Goal: Connect with others: Connect with other users

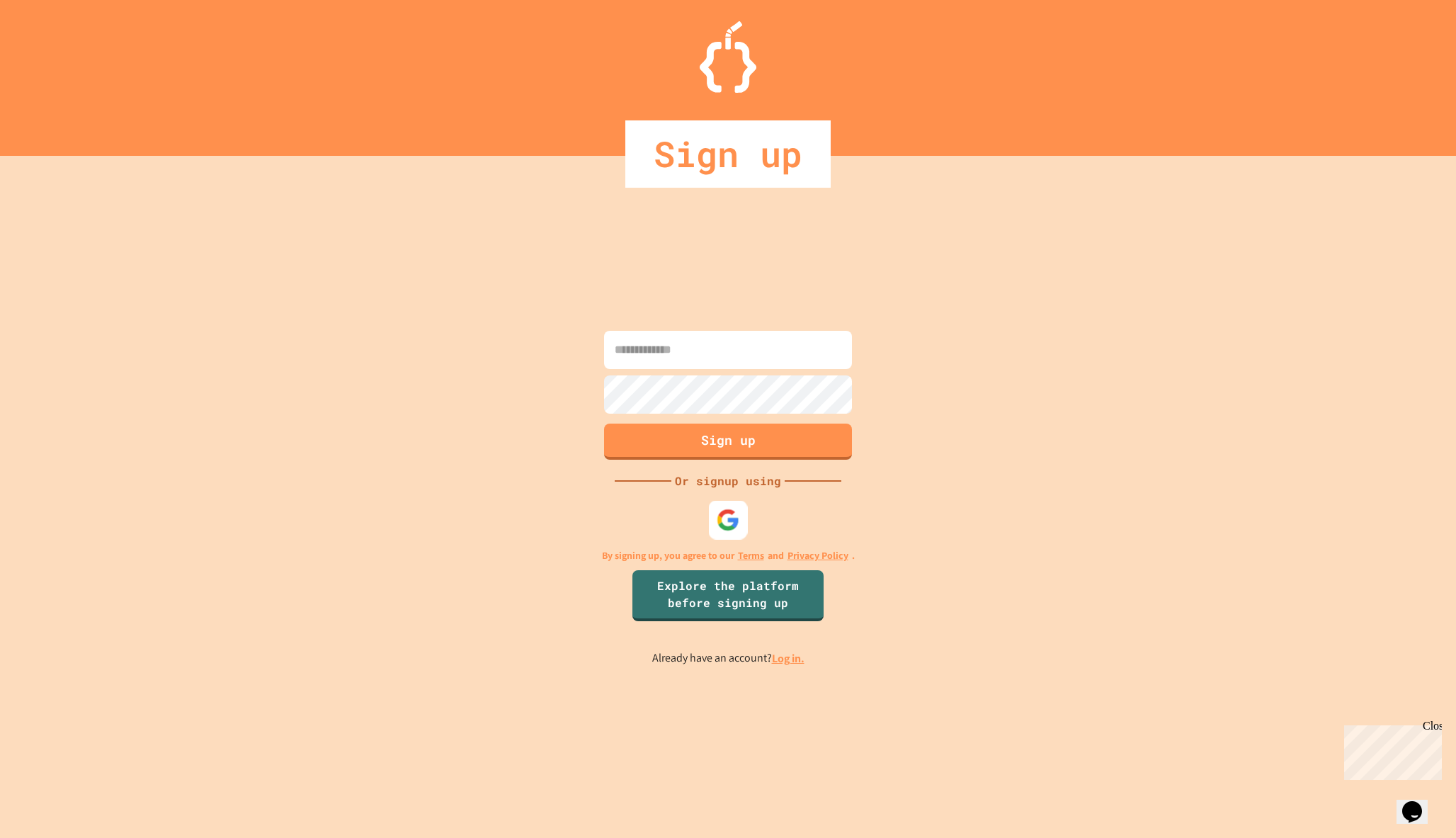
click at [718, 520] on img at bounding box center [729, 519] width 23 height 23
click at [733, 507] on div at bounding box center [728, 519] width 39 height 39
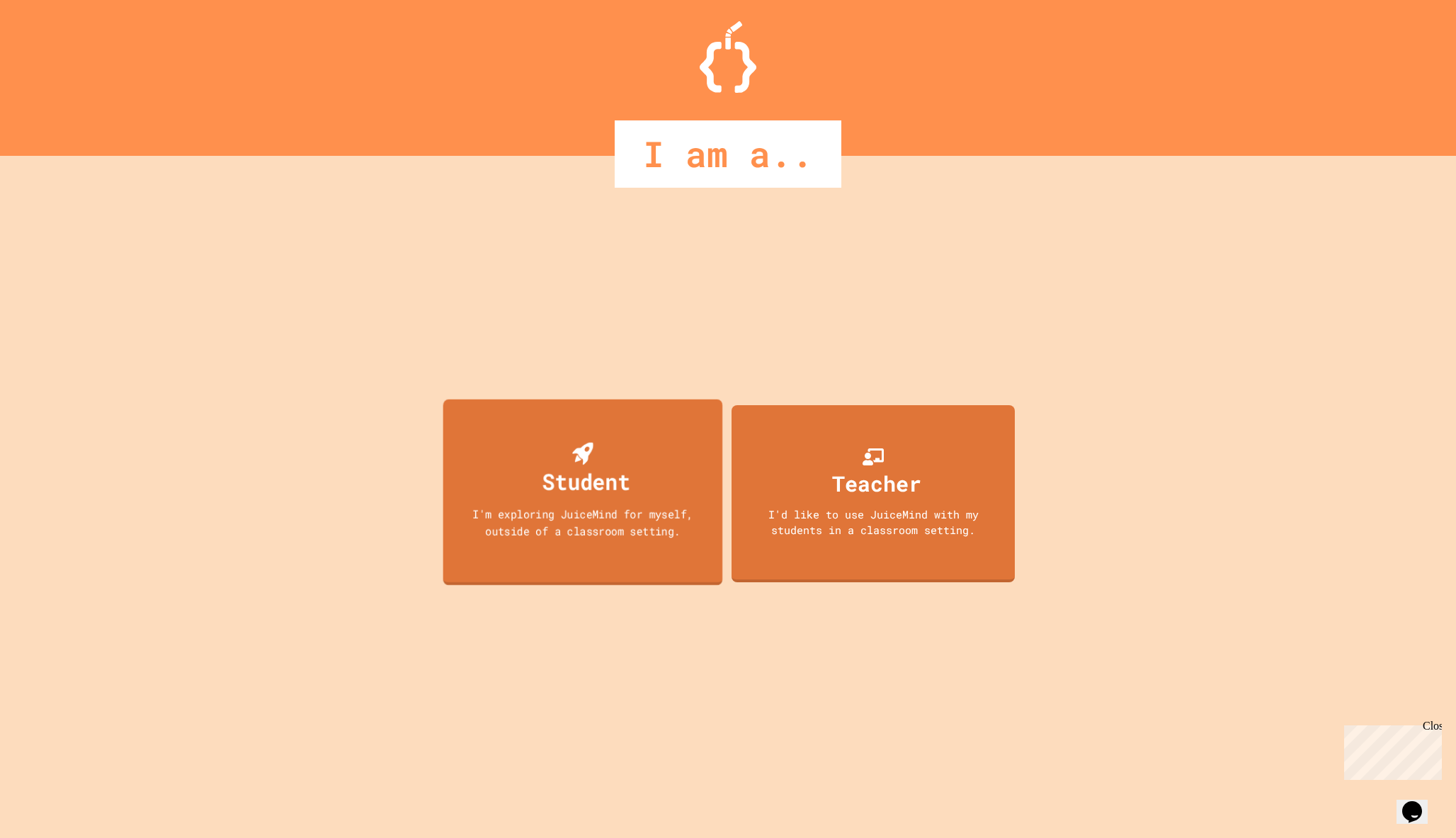
click at [604, 496] on div "Student" at bounding box center [587, 481] width 88 height 33
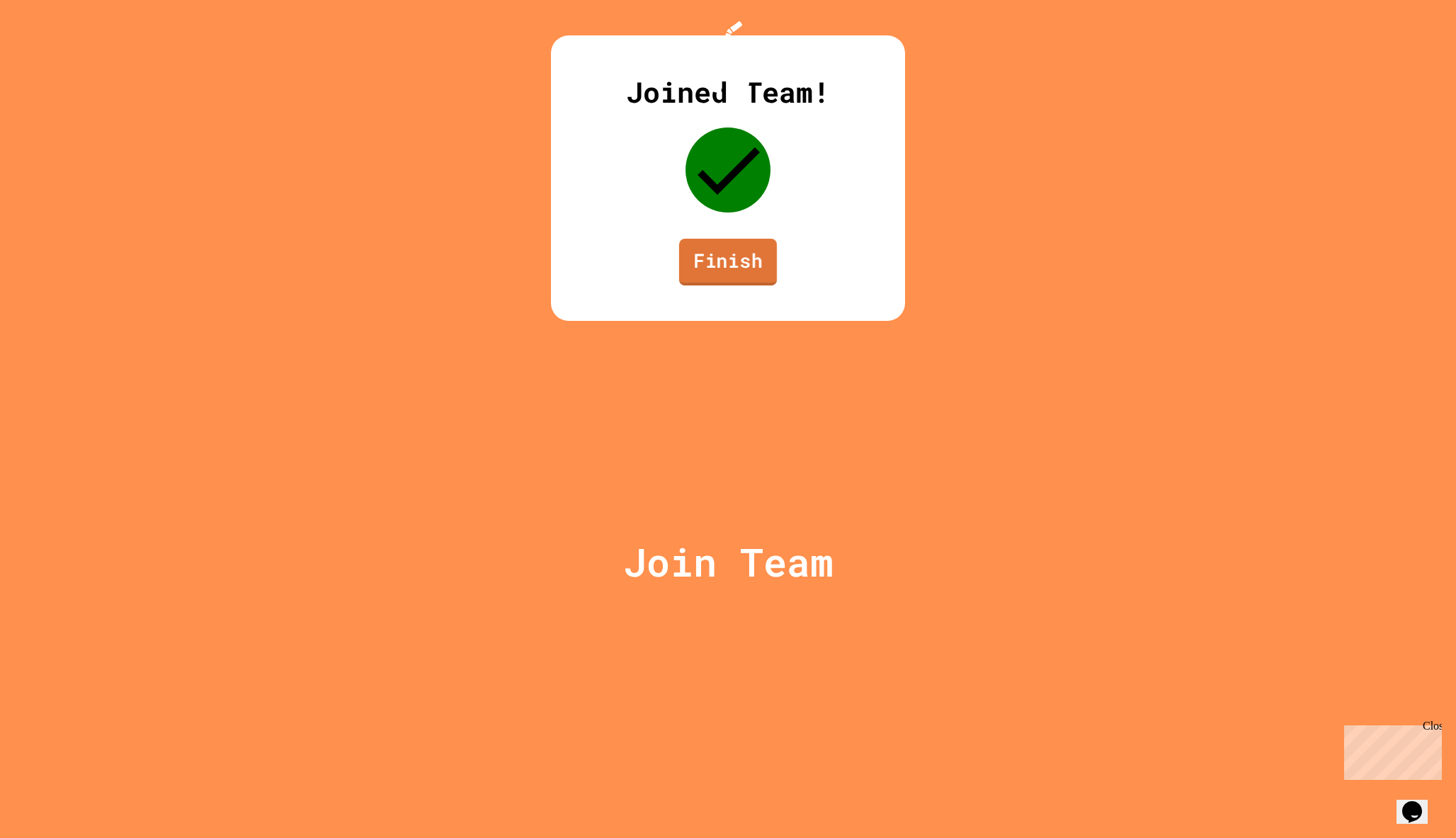
click at [696, 285] on link "Finish" at bounding box center [728, 262] width 97 height 46
